Goal: Transaction & Acquisition: Download file/media

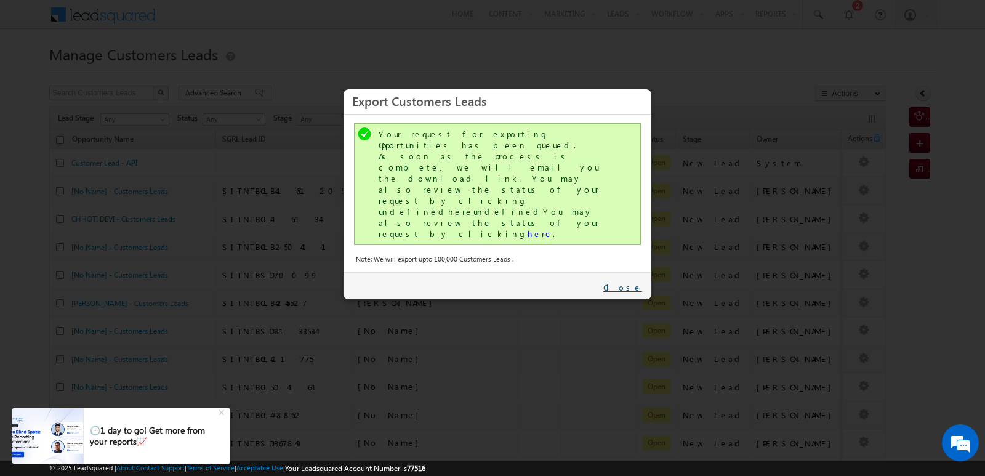
click at [637, 282] on link "Close" at bounding box center [623, 287] width 39 height 11
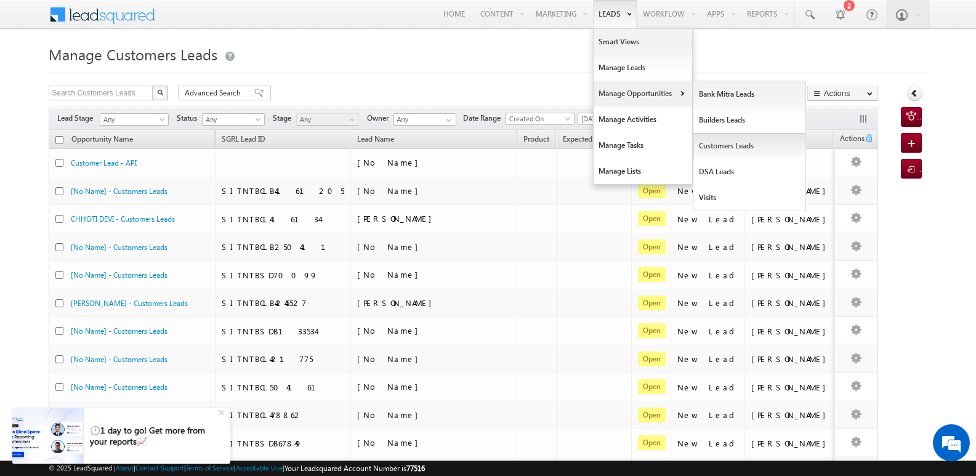
click at [729, 150] on link "Customers Leads" at bounding box center [749, 146] width 113 height 26
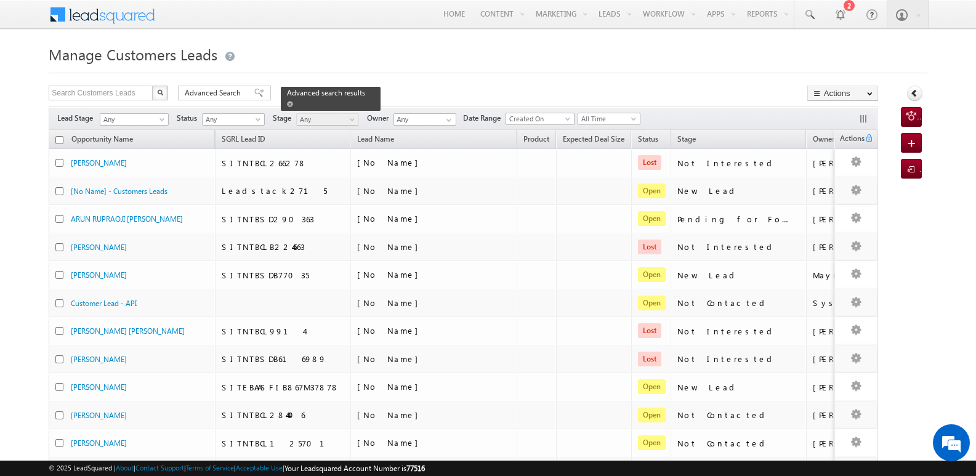
click at [293, 101] on span at bounding box center [290, 104] width 6 height 6
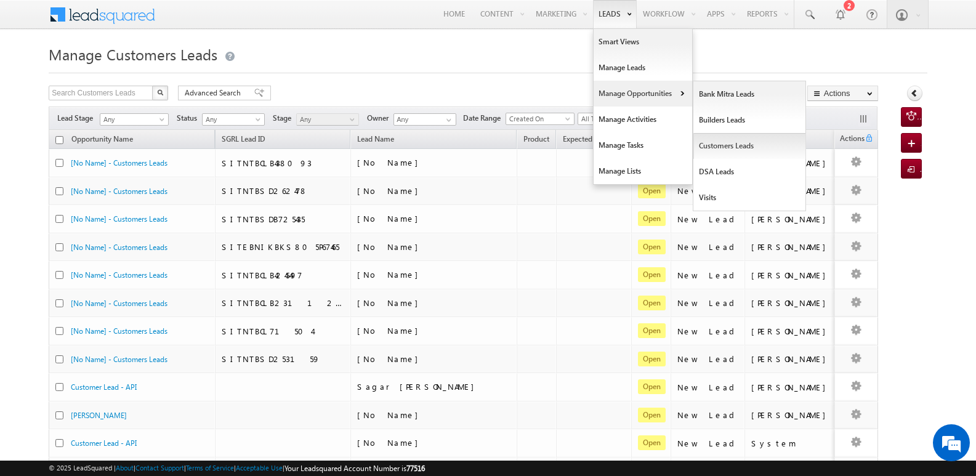
drag, startPoint x: 719, startPoint y: 148, endPoint x: 732, endPoint y: 136, distance: 18.3
click at [718, 149] on link "Customers Leads" at bounding box center [749, 146] width 113 height 26
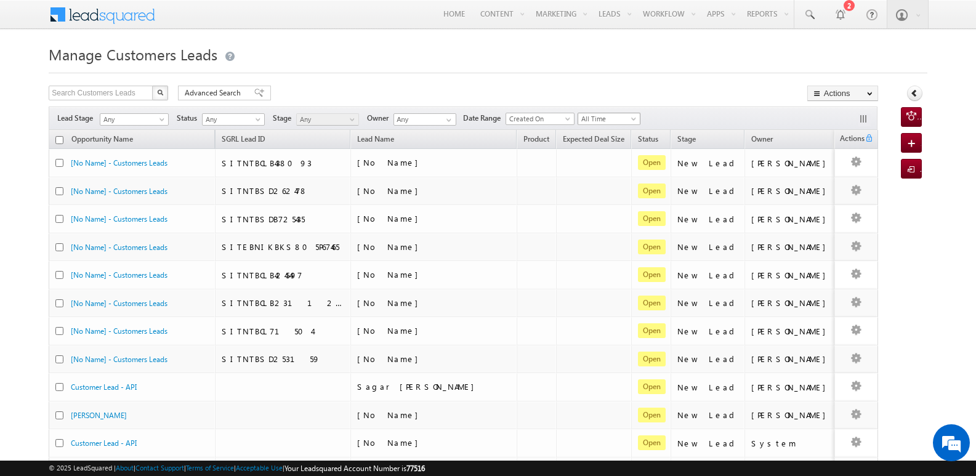
click at [599, 120] on span "All Time" at bounding box center [607, 118] width 59 height 11
click at [605, 173] on link "[DATE]" at bounding box center [613, 171] width 62 height 11
click at [830, 113] on link "Export Customers Leads" at bounding box center [843, 116] width 70 height 26
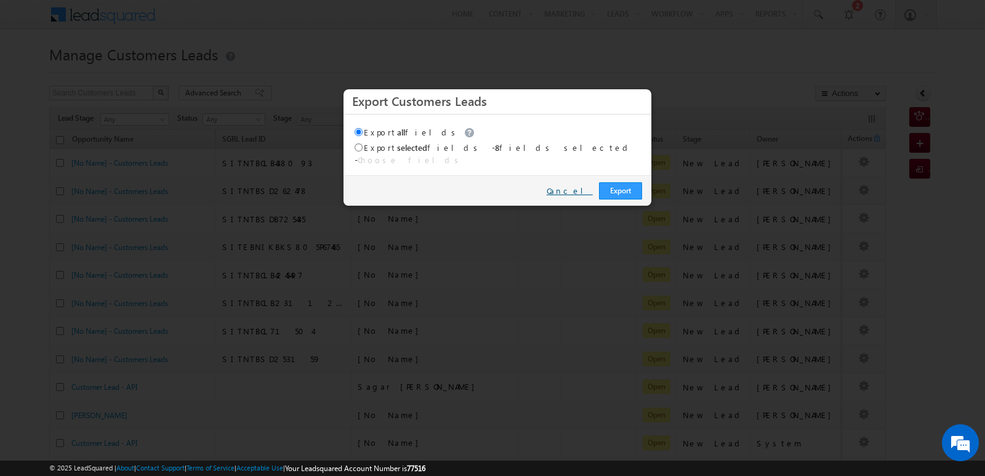
click at [586, 185] on link "Cancel" at bounding box center [570, 190] width 46 height 11
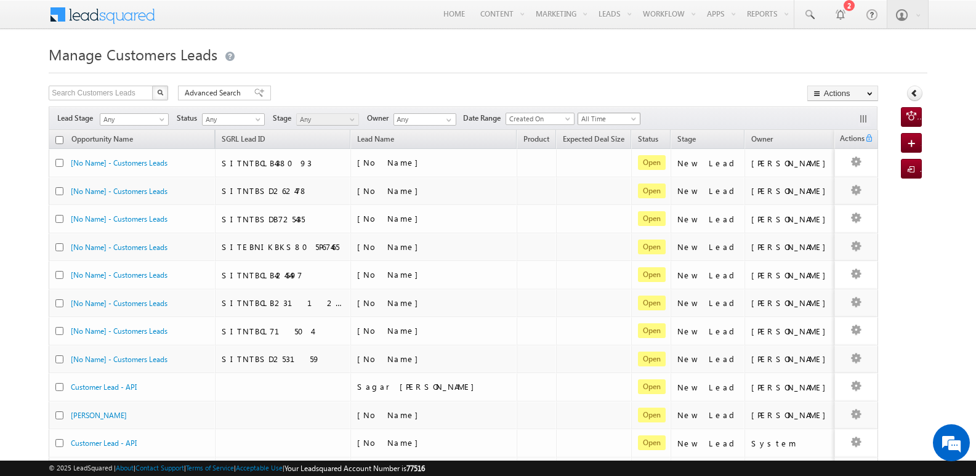
click at [615, 117] on span "All Time" at bounding box center [607, 118] width 59 height 11
click at [606, 171] on link "[DATE]" at bounding box center [613, 171] width 62 height 11
click at [846, 110] on link "Export Customers Leads" at bounding box center [843, 116] width 70 height 26
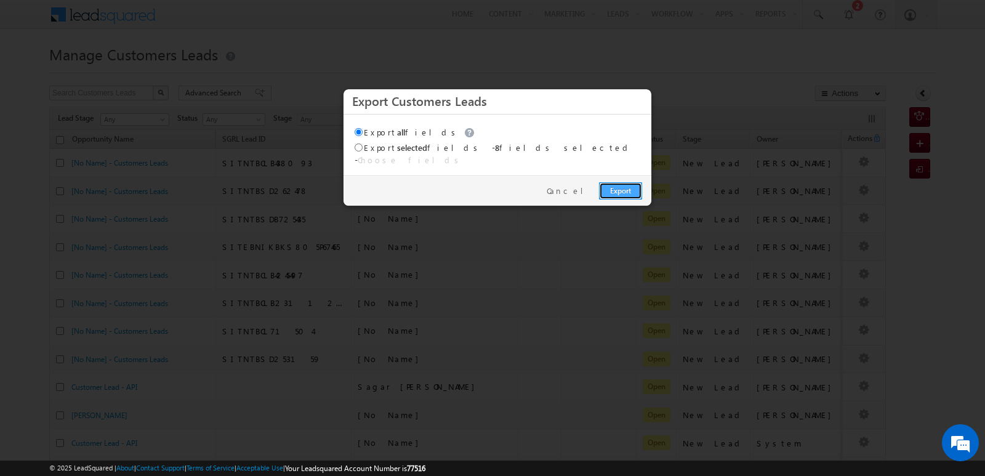
click at [626, 184] on link "Export" at bounding box center [620, 190] width 43 height 17
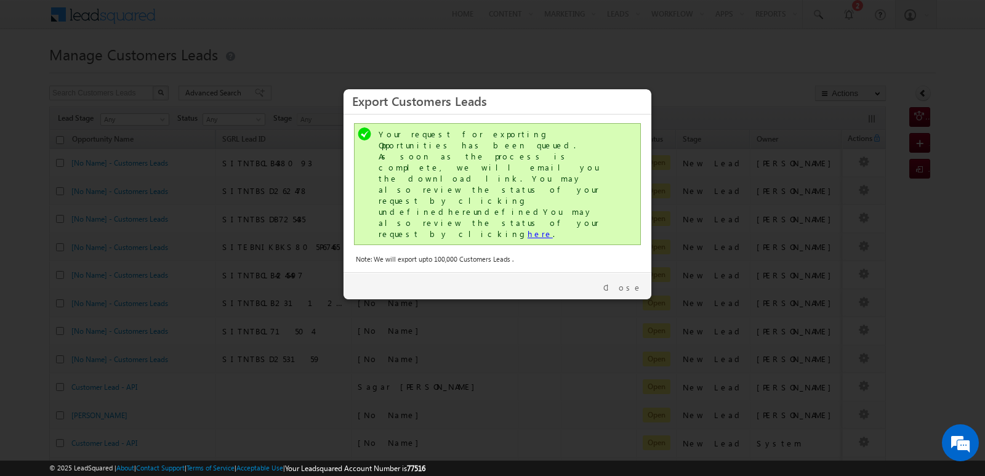
click at [528, 228] on link "here" at bounding box center [540, 233] width 25 height 10
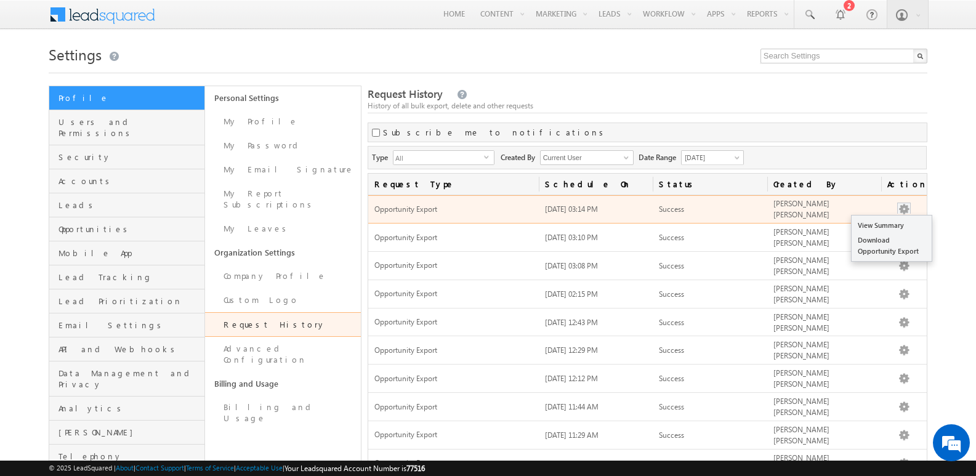
click at [902, 208] on button "button" at bounding box center [904, 209] width 12 height 12
click at [879, 256] on link "Download Opportunity Export" at bounding box center [892, 246] width 80 height 26
